Goal: Information Seeking & Learning: Learn about a topic

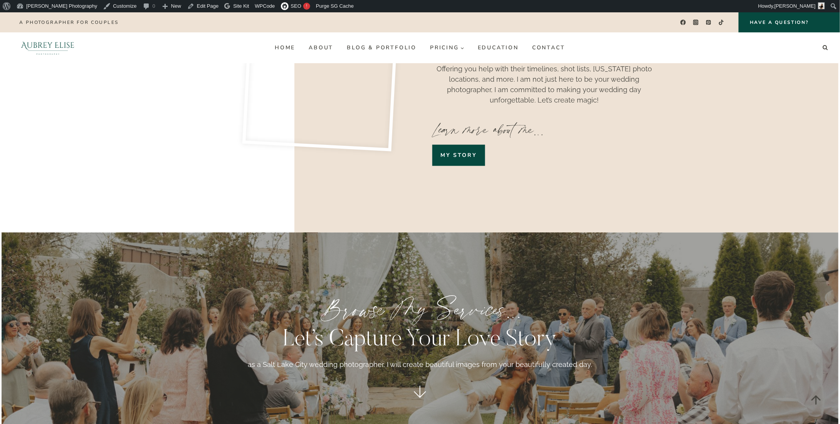
scroll to position [655, 0]
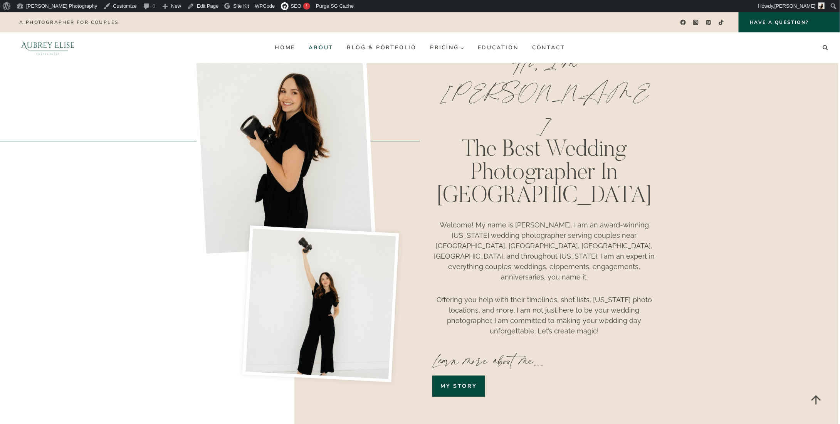
click at [331, 49] on link "About" at bounding box center [321, 48] width 38 height 12
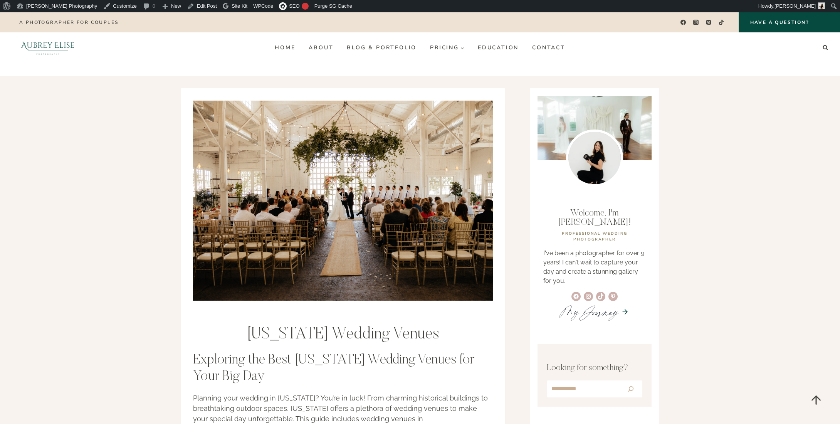
scroll to position [424, 0]
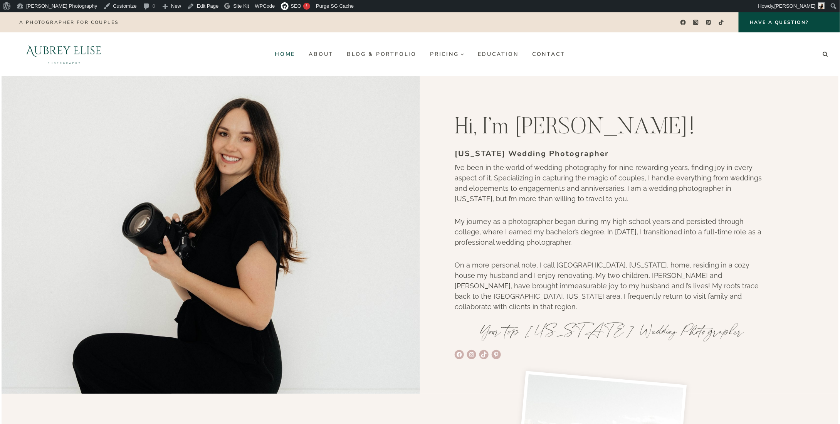
click at [283, 58] on link "Home" at bounding box center [285, 54] width 34 height 12
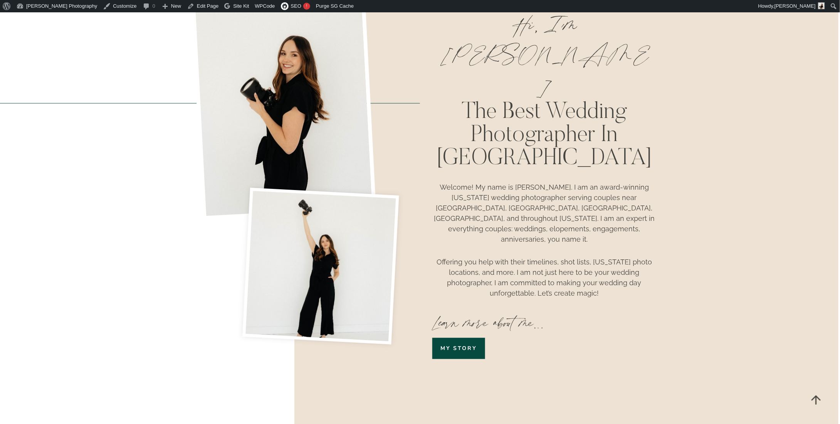
scroll to position [771, 0]
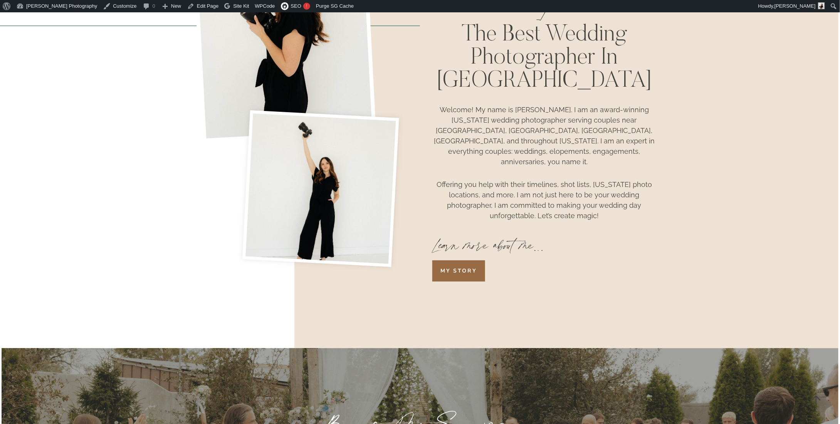
click at [468, 260] on link "My story" at bounding box center [459, 270] width 52 height 21
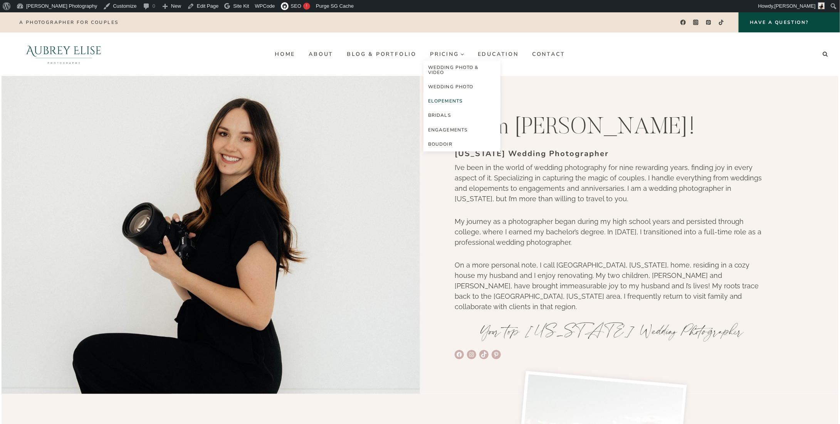
click at [449, 98] on link "Elopements" at bounding box center [462, 101] width 77 height 14
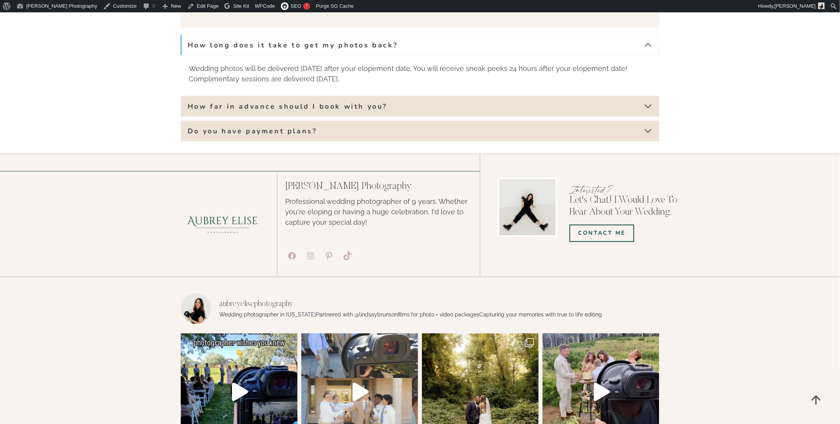
scroll to position [1834, 0]
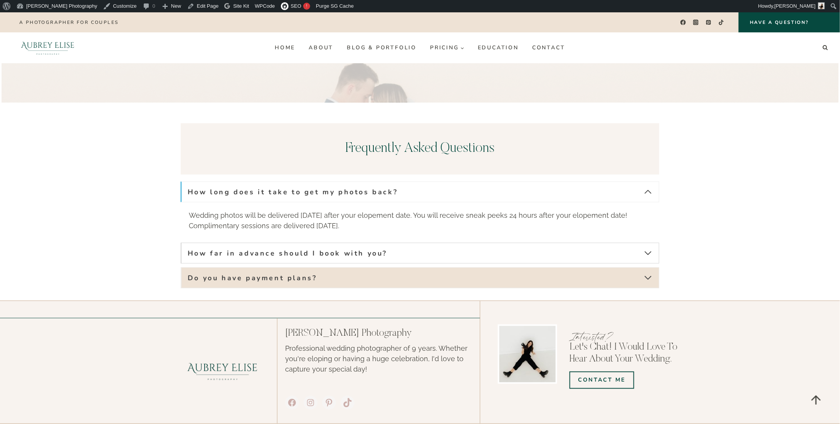
click at [362, 249] on span "How far in advance should I book with you?" at bounding box center [288, 253] width 200 height 9
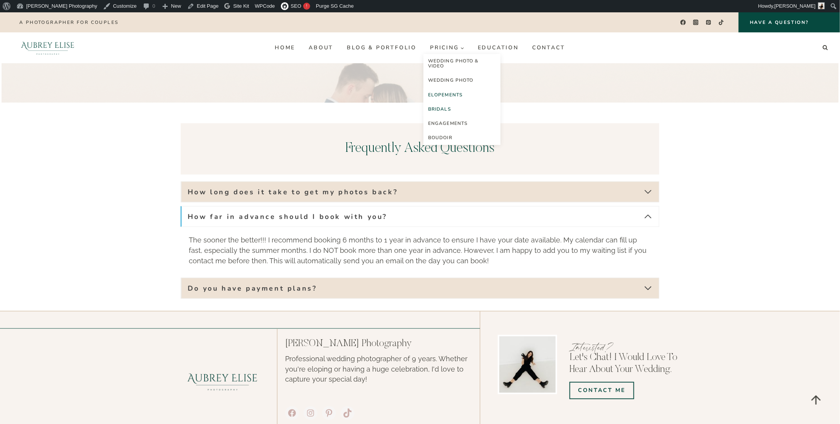
click at [455, 112] on link "Bridals" at bounding box center [462, 109] width 77 height 14
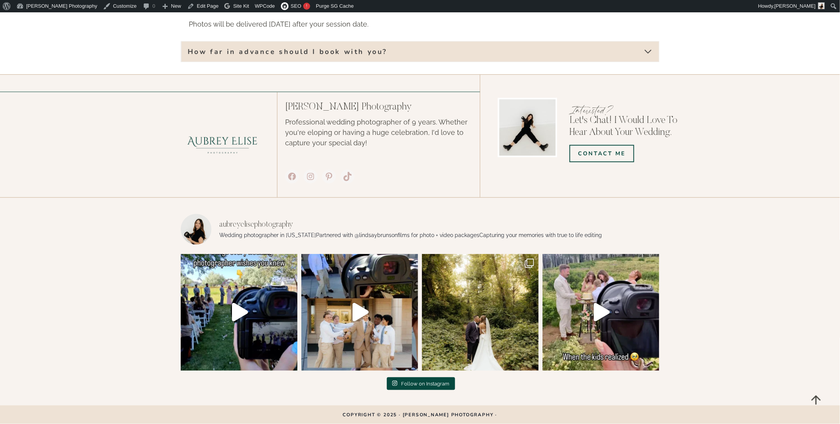
scroll to position [1566, 0]
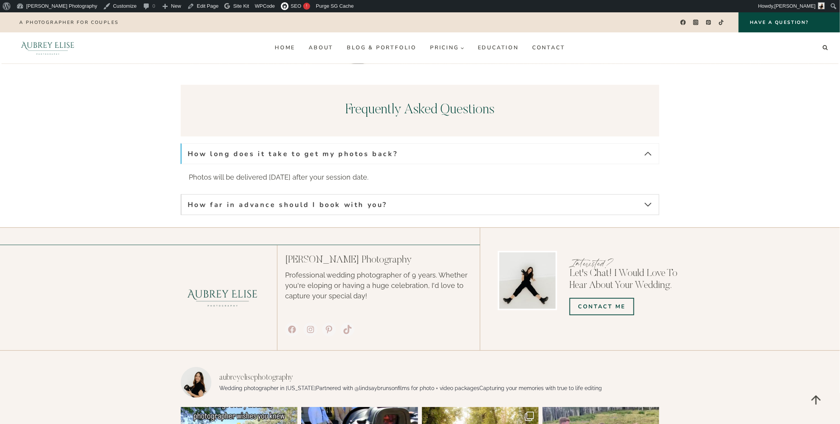
click at [385, 208] on span "How far in advance should I book with you?" at bounding box center [288, 204] width 200 height 9
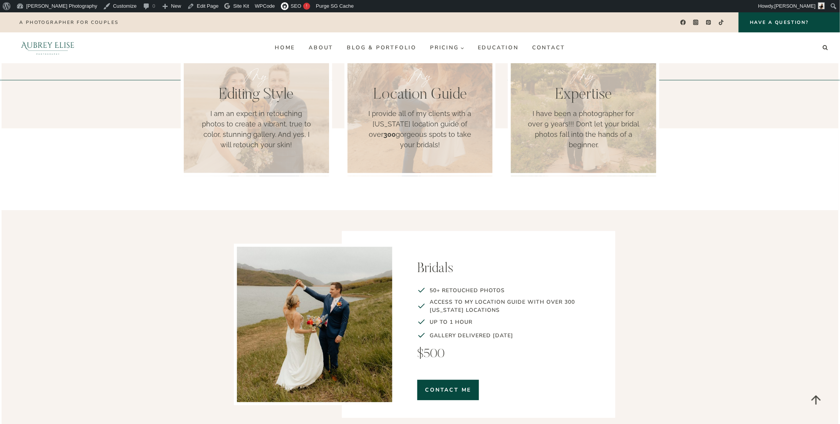
scroll to position [641, 0]
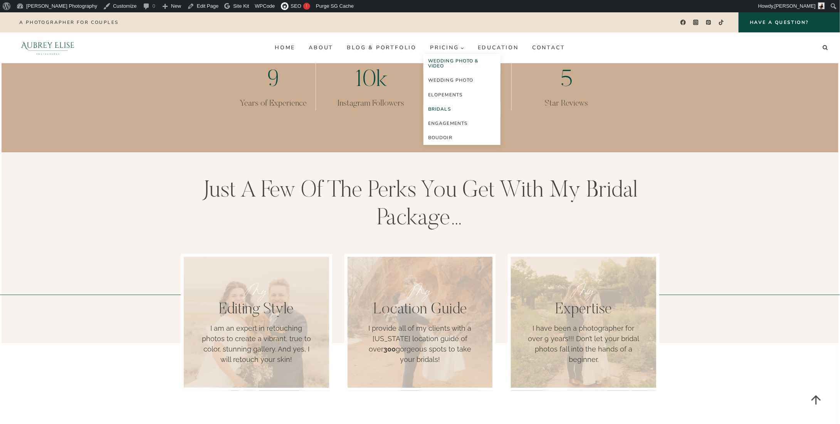
click at [445, 65] on link "Wedding Photo & Video" at bounding box center [462, 63] width 77 height 19
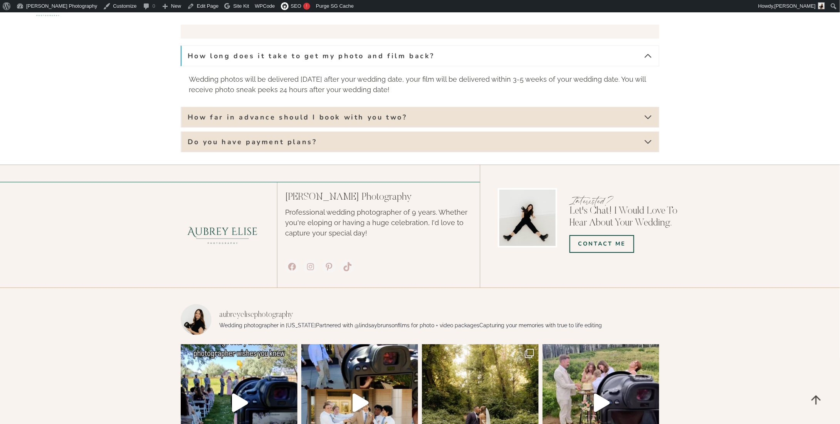
scroll to position [2721, 0]
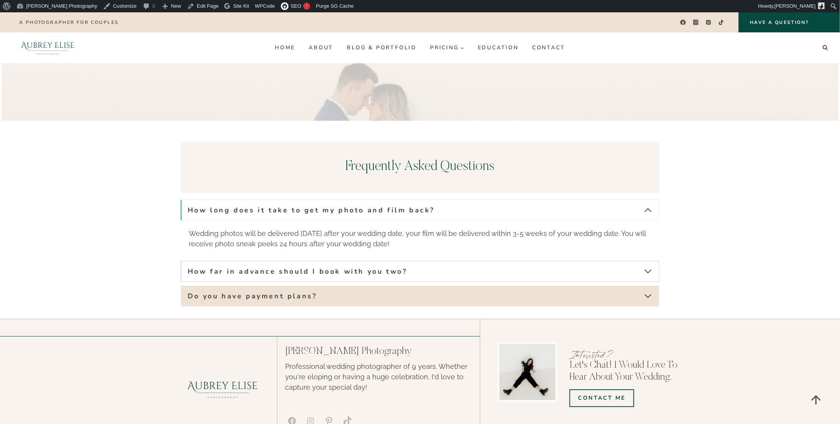
click at [438, 261] on button "How far in advance should I book with you two?" at bounding box center [420, 271] width 479 height 21
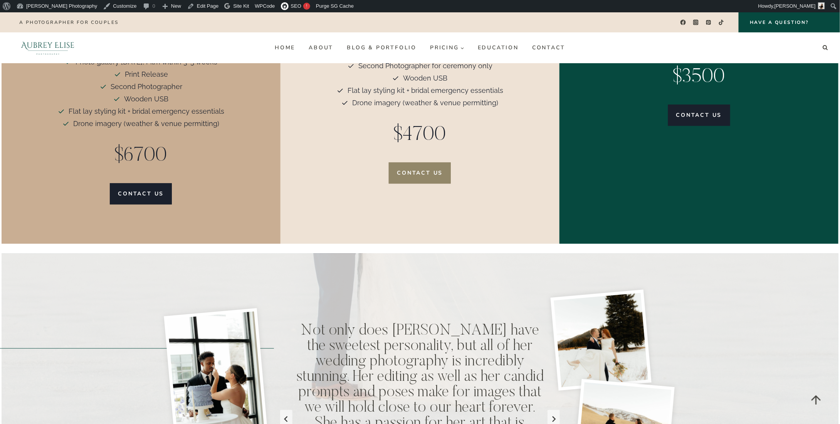
scroll to position [2219, 0]
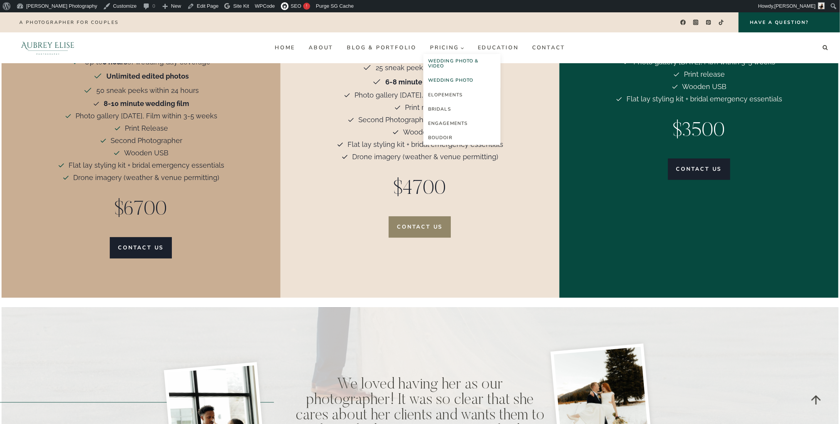
click at [452, 80] on link "Wedding Photo" at bounding box center [462, 80] width 77 height 14
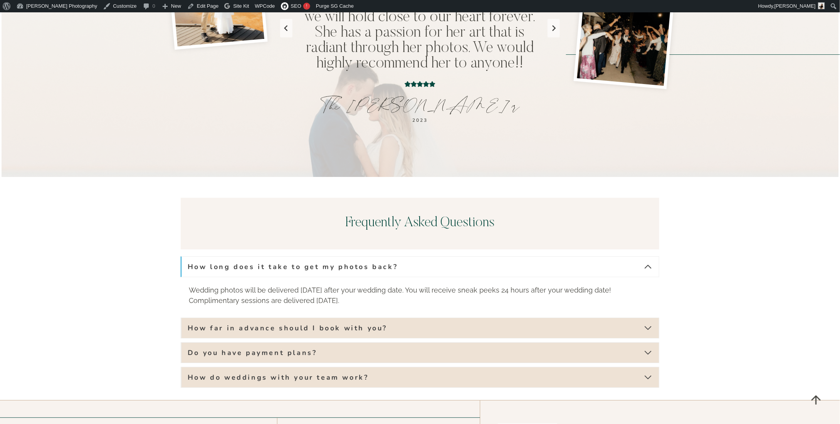
scroll to position [2860, 0]
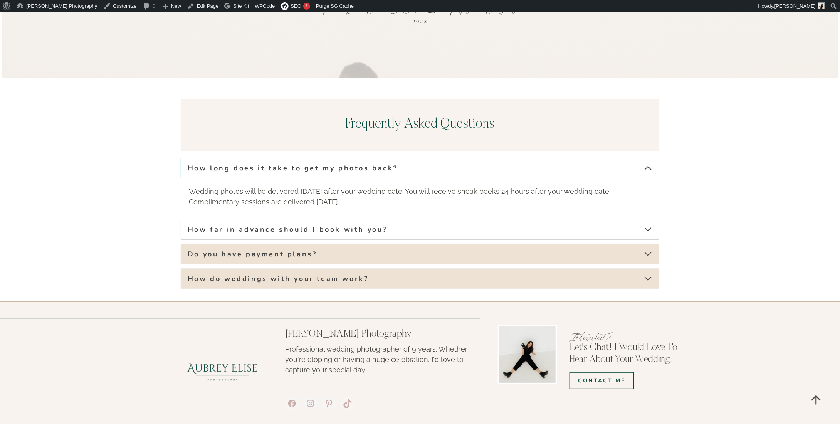
click at [350, 225] on span "How far in advance should I book with you?" at bounding box center [288, 229] width 200 height 9
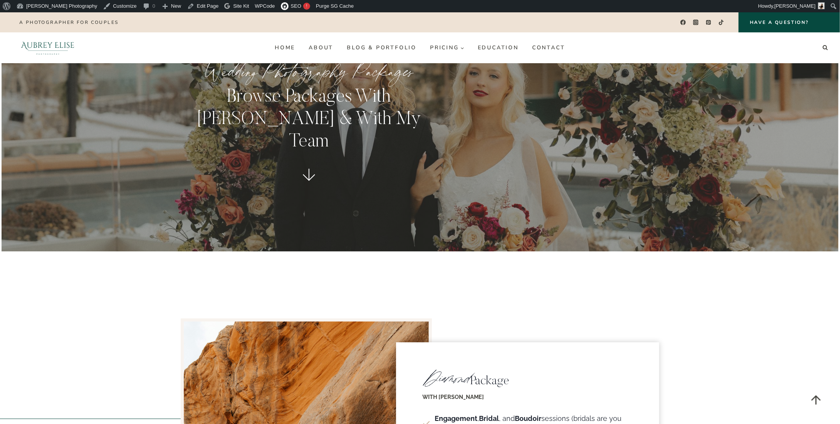
scroll to position [1009, 0]
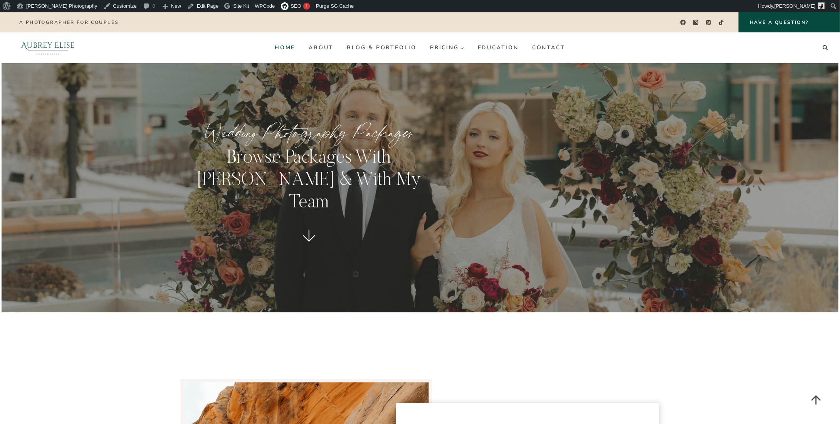
click at [276, 45] on link "Home" at bounding box center [285, 48] width 34 height 12
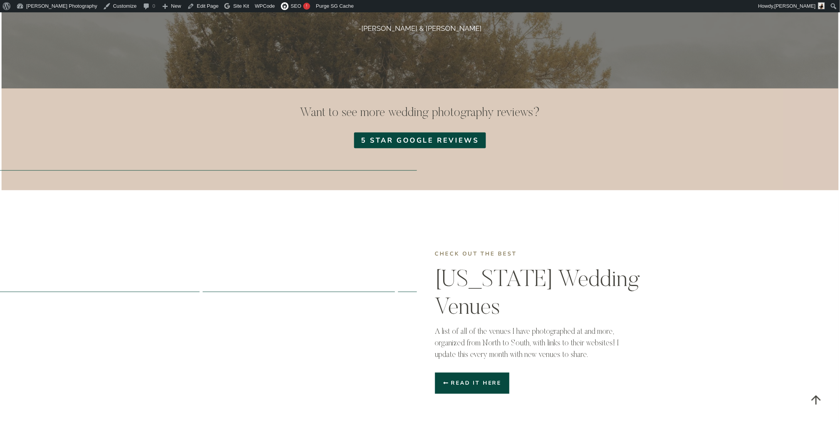
scroll to position [2120, 0]
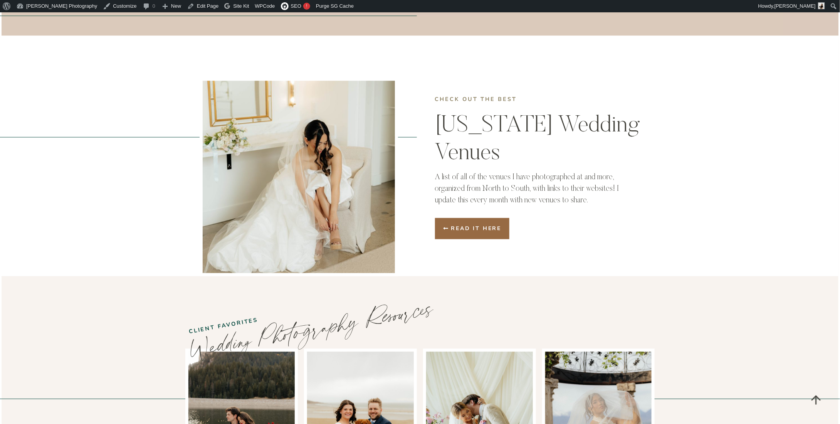
click at [471, 225] on span "Read it here" at bounding box center [476, 229] width 51 height 8
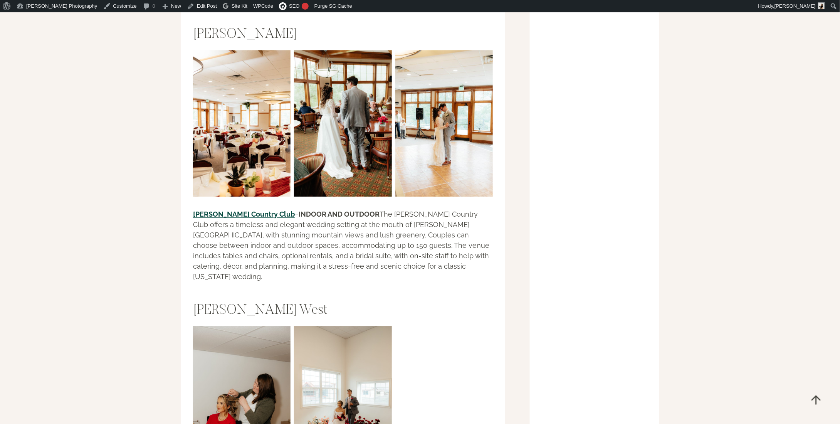
scroll to position [1157, 0]
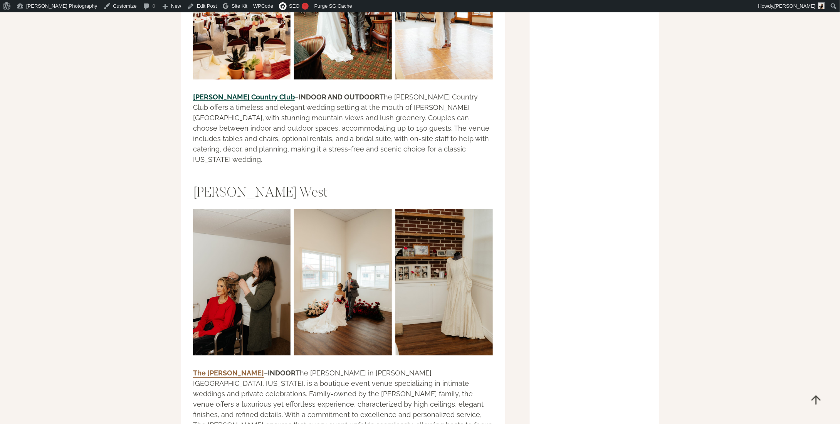
click at [221, 369] on link "The [PERSON_NAME]" at bounding box center [228, 373] width 71 height 8
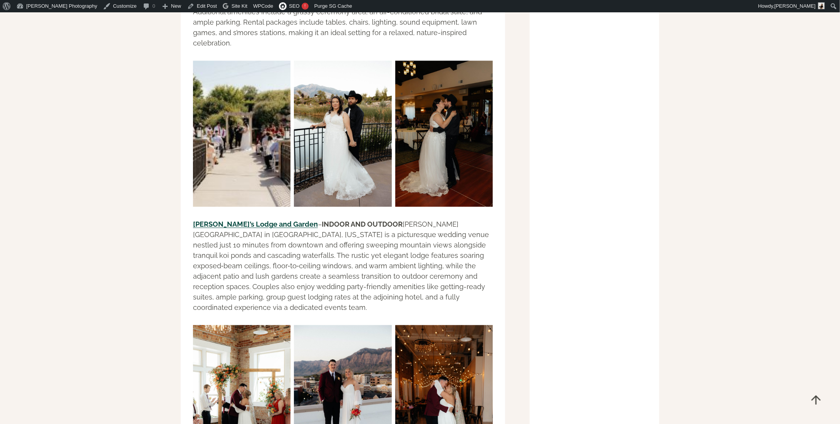
scroll to position [2275, 0]
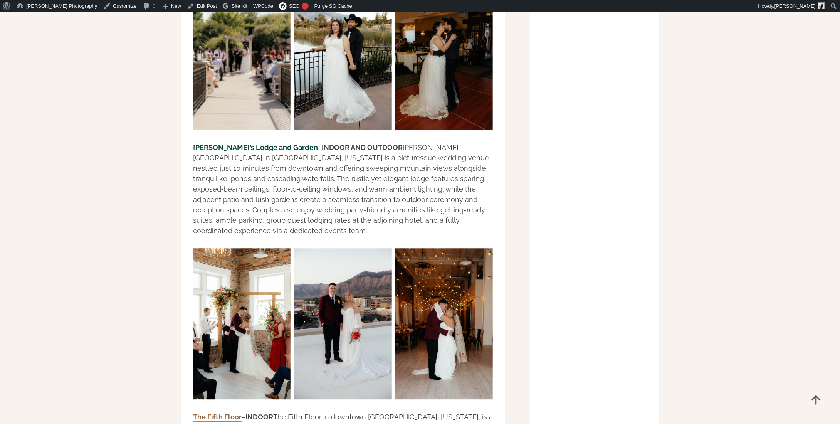
click at [217, 413] on link "The Fifth Floor" at bounding box center [217, 417] width 49 height 8
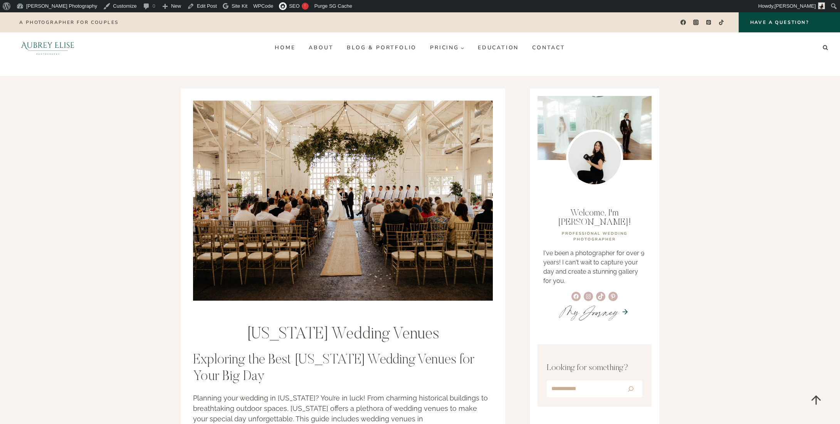
scroll to position [2275, 0]
